Goal: Information Seeking & Learning: Check status

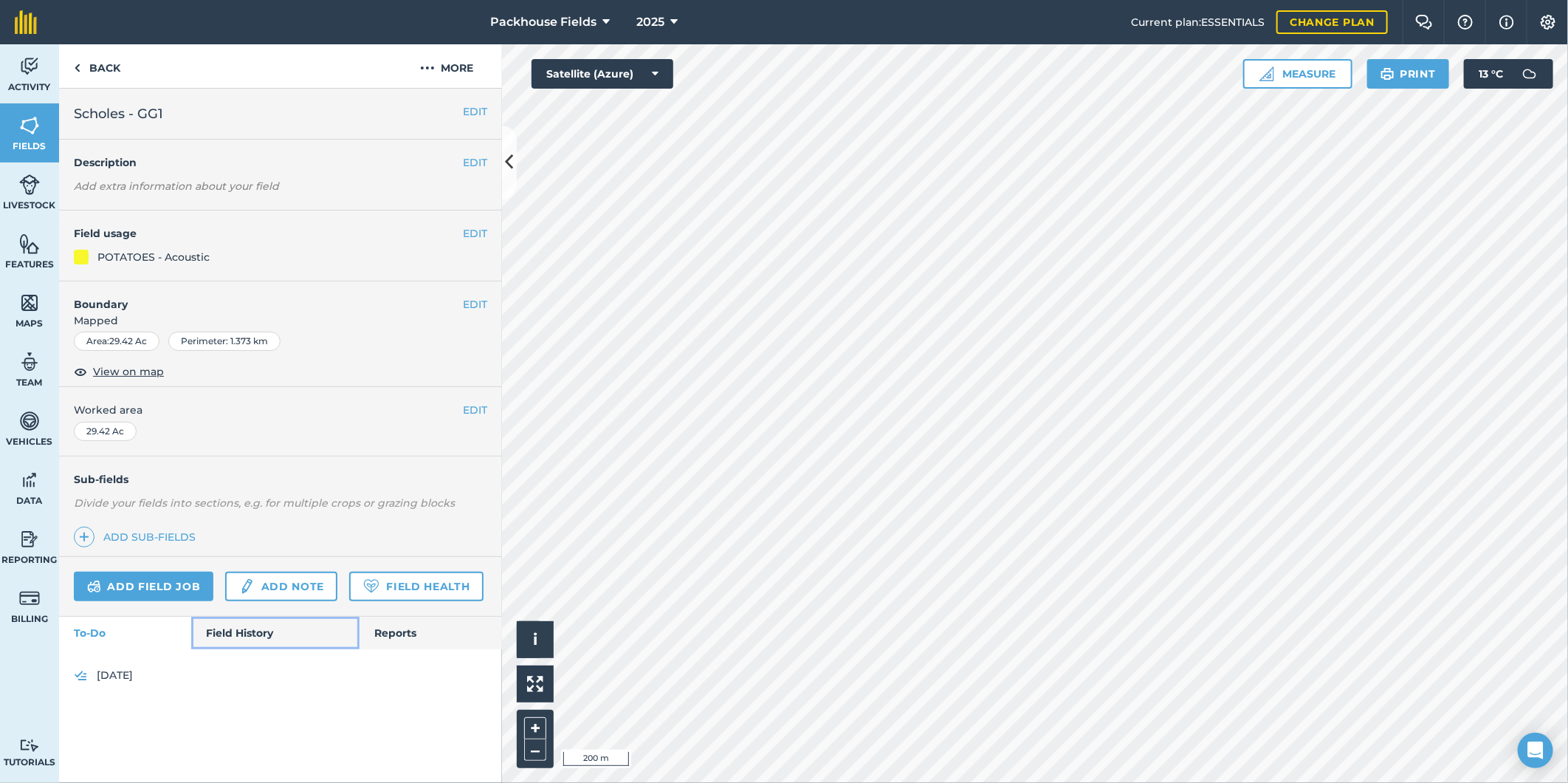
click at [250, 631] on link "Field History" at bounding box center [275, 633] width 168 height 33
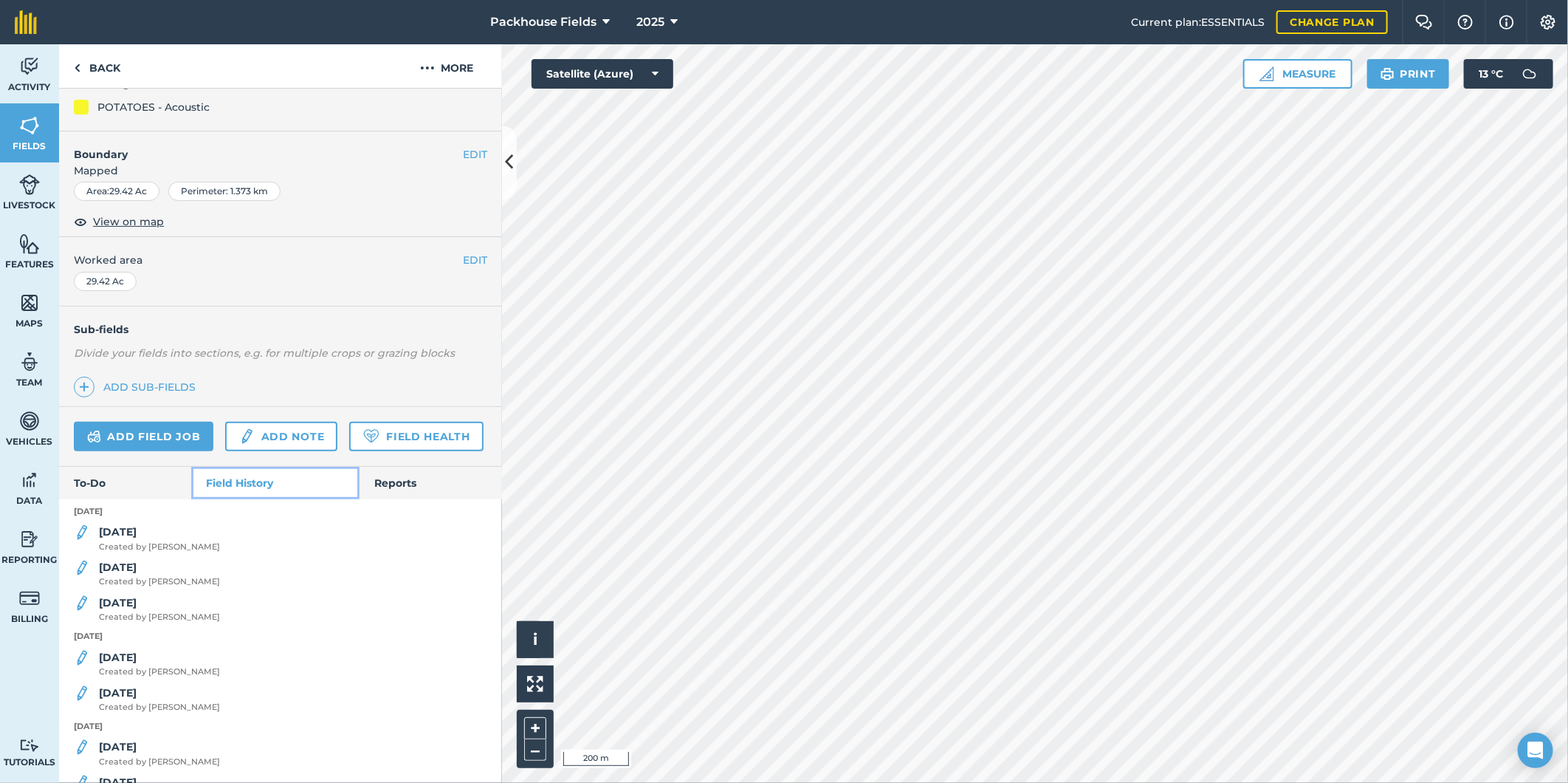
scroll to position [164, 0]
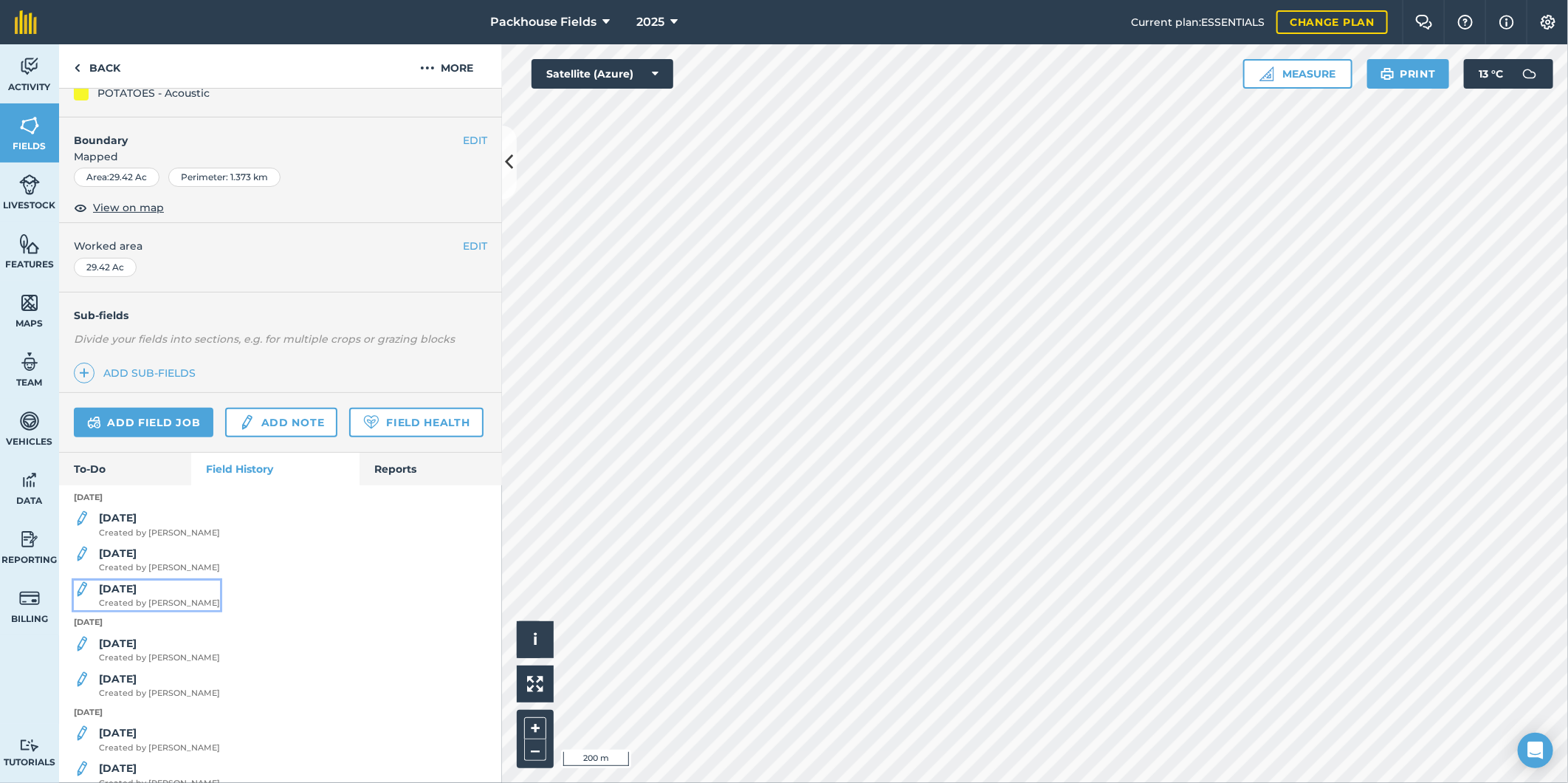
click at [168, 610] on div "[DATE] Created by [PERSON_NAME]" at bounding box center [160, 595] width 121 height 30
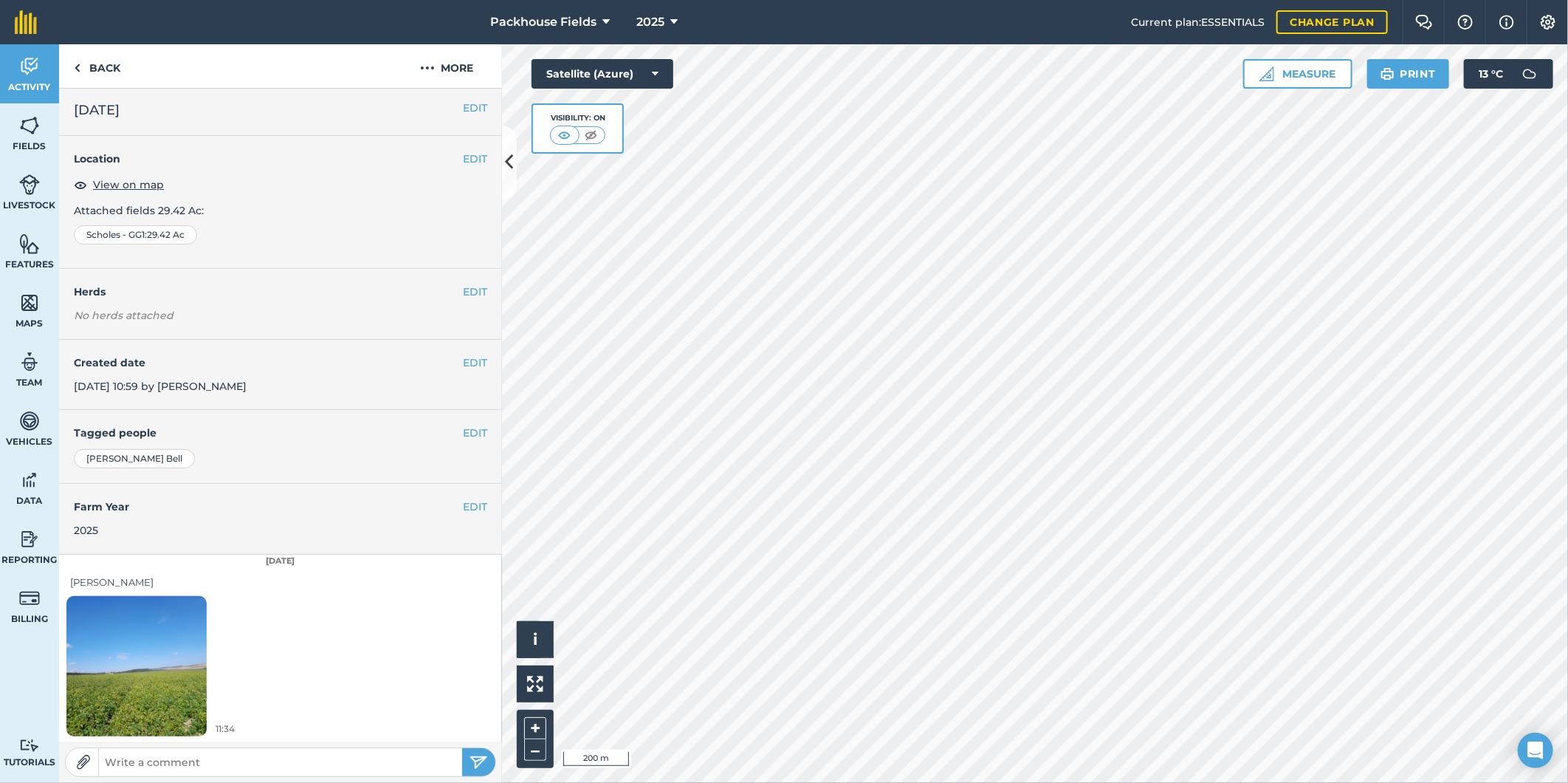
scroll to position [5, 0]
click at [175, 651] on img at bounding box center [136, 664] width 140 height 187
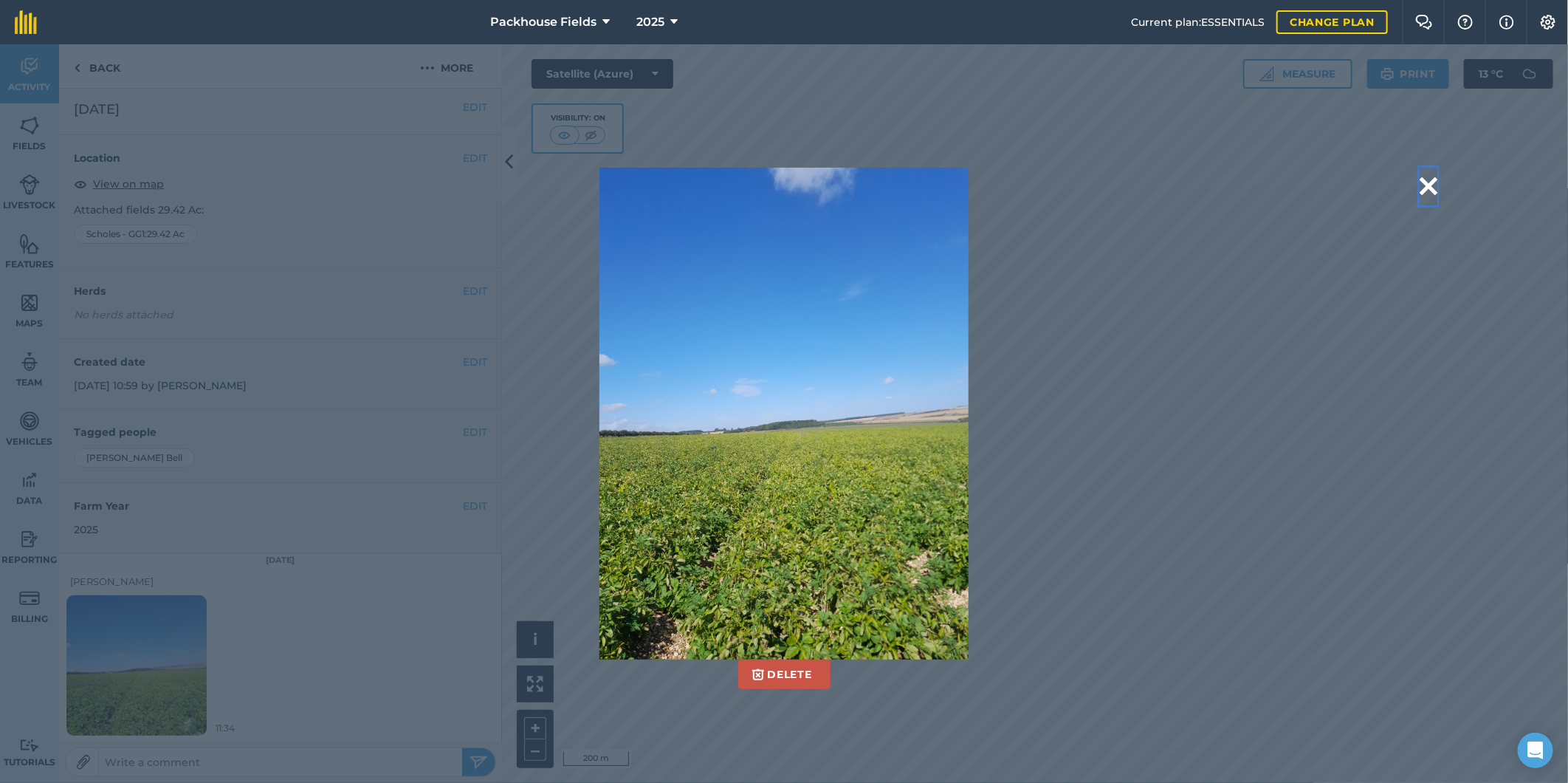
click at [1433, 181] on button at bounding box center [1428, 187] width 18 height 38
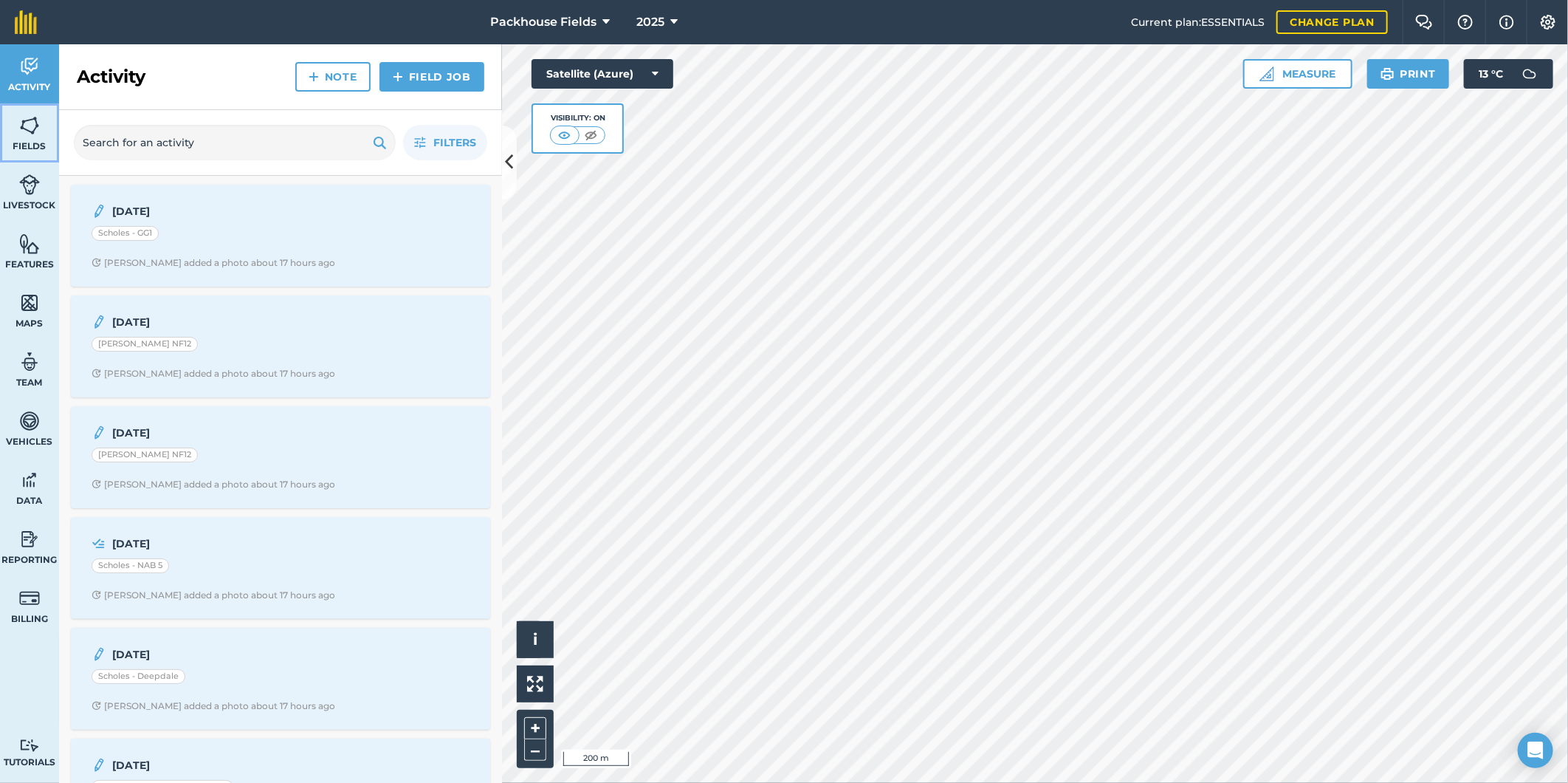
click at [27, 124] on img at bounding box center [30, 125] width 20 height 22
